Goal: Complete application form

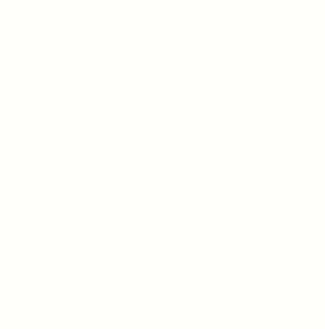
click at [163, 121] on div at bounding box center [162, 164] width 325 height 329
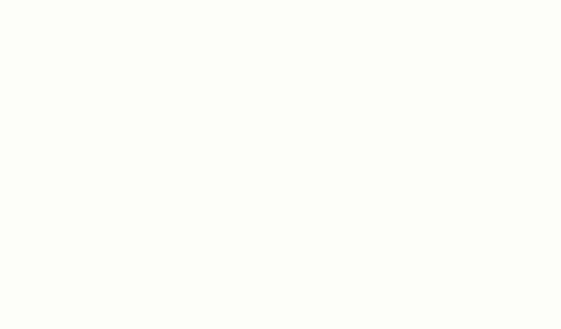
click at [194, 192] on div at bounding box center [280, 164] width 561 height 329
